Goal: Find specific page/section: Find specific page/section

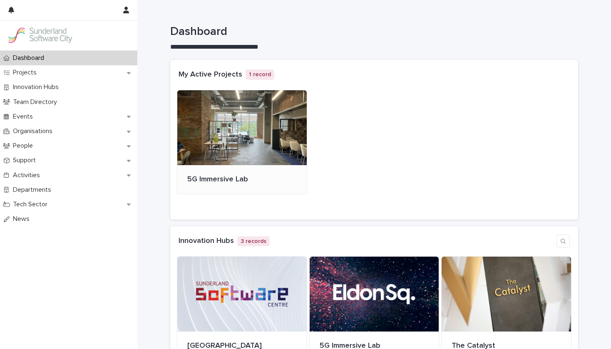
click at [216, 148] on div at bounding box center [241, 127] width 129 height 75
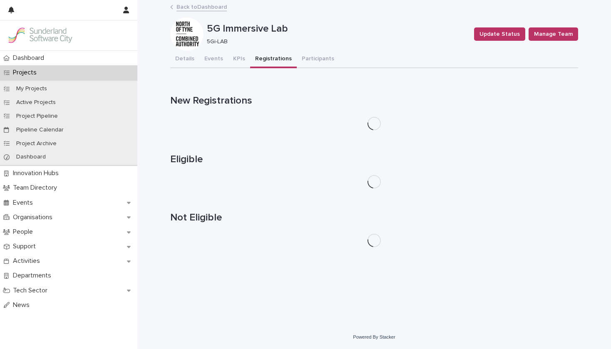
click at [266, 61] on button "Registrations" at bounding box center [273, 59] width 47 height 17
click at [205, 60] on button "Events" at bounding box center [213, 59] width 29 height 17
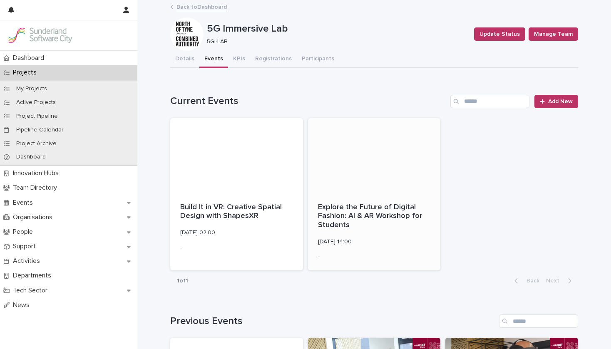
click at [354, 191] on div at bounding box center [374, 155] width 133 height 75
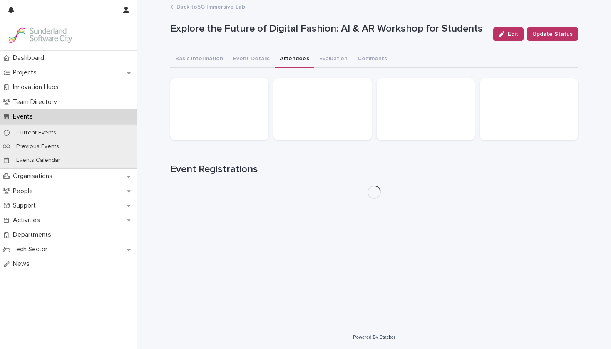
click at [297, 55] on button "Attendees" at bounding box center [295, 59] width 40 height 17
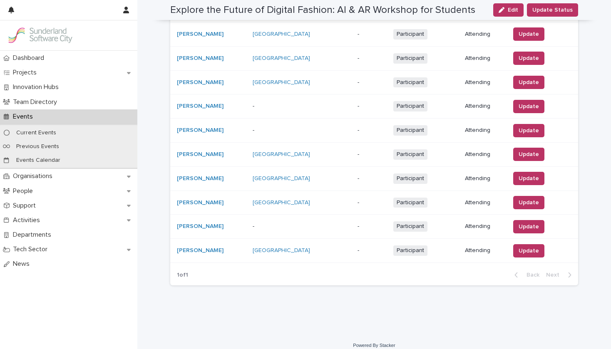
scroll to position [583, 0]
